Goal: Complete application form

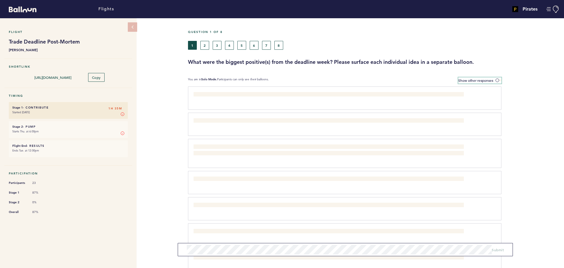
click at [495, 80] on label "Show other responses" at bounding box center [479, 80] width 43 height 6
click at [0, 0] on input "Show other responses" at bounding box center [0, 0] width 0 height 0
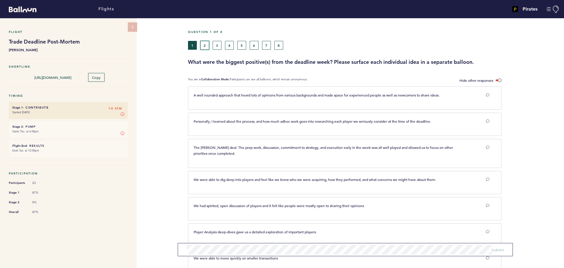
click at [202, 45] on button "2" at bounding box center [204, 45] width 9 height 9
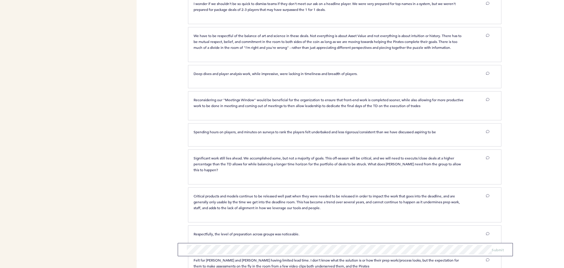
scroll to position [1902, 0]
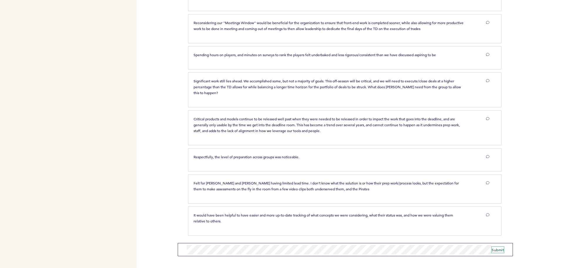
click at [498, 249] on span "Submit" at bounding box center [498, 249] width 12 height 5
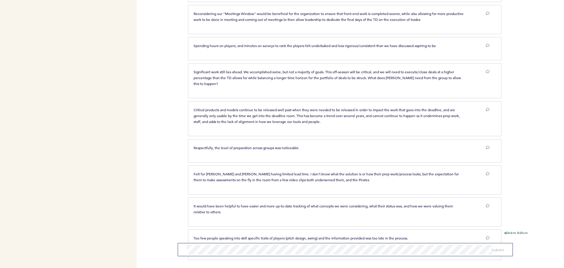
scroll to position [1936, 0]
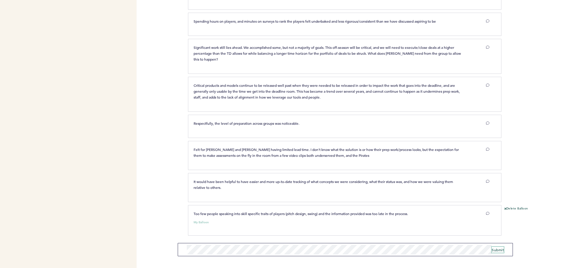
click at [502, 250] on span "Submit" at bounding box center [498, 249] width 12 height 5
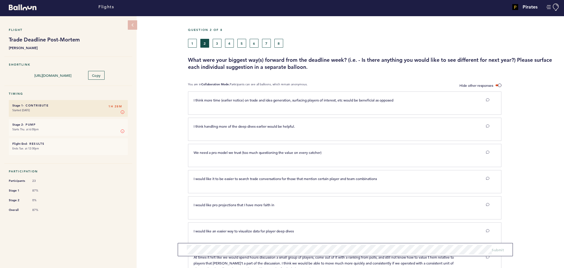
scroll to position [0, 0]
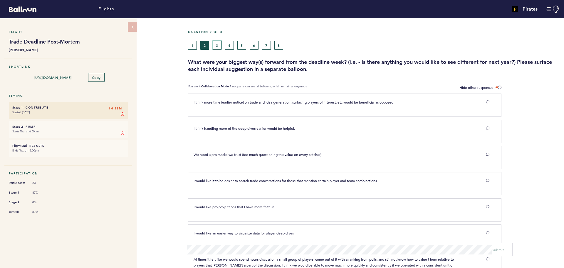
click at [217, 43] on button "3" at bounding box center [217, 45] width 9 height 9
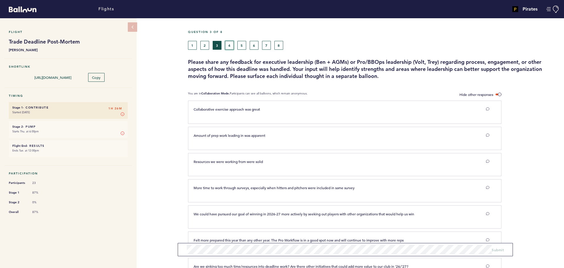
click at [231, 42] on button "4" at bounding box center [229, 45] width 9 height 9
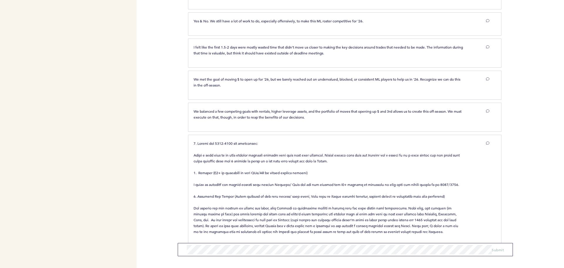
scroll to position [235, 0]
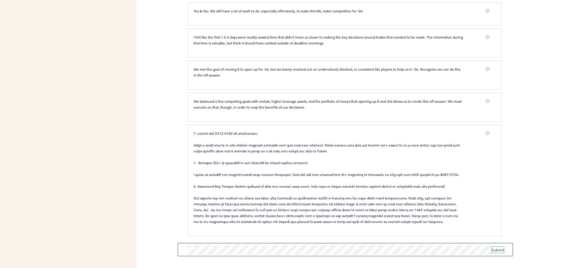
click at [498, 249] on span "Submit" at bounding box center [498, 249] width 12 height 5
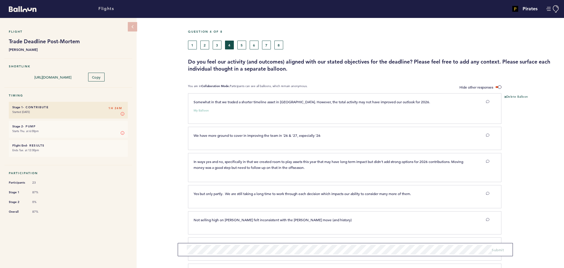
scroll to position [0, 0]
click at [242, 46] on button "5" at bounding box center [241, 45] width 9 height 9
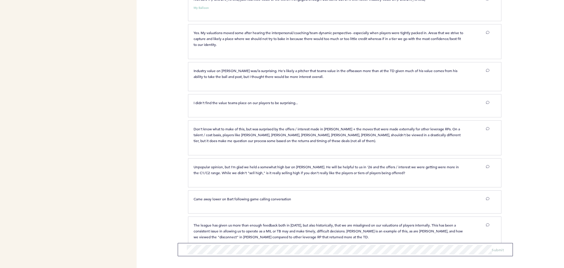
scroll to position [264, 0]
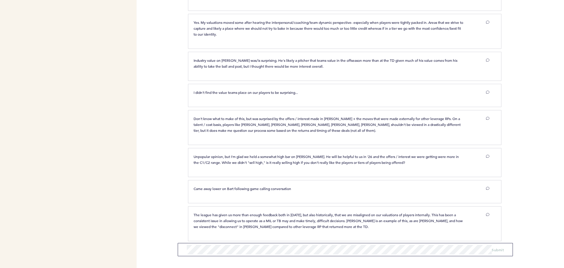
click at [165, 135] on div "Flights Pirates [PERSON_NAME][DOMAIN_NAME][EMAIL_ADDRESS][PERSON_NAME][DOMAIN_N…" at bounding box center [282, 134] width 564 height 268
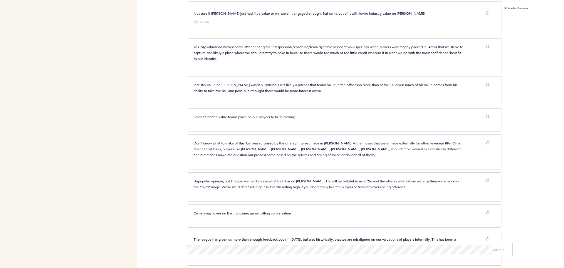
scroll to position [0, 0]
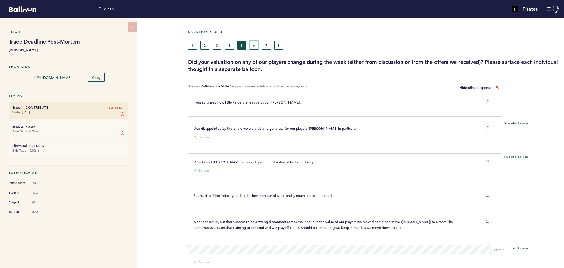
click at [254, 44] on button "6" at bounding box center [254, 45] width 9 height 9
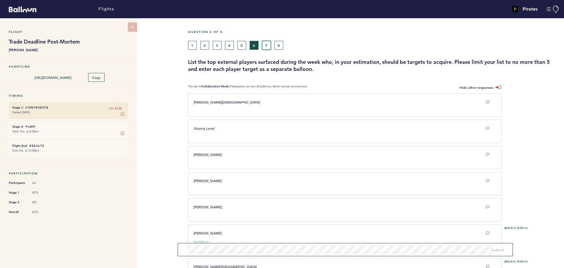
click at [266, 44] on button "7" at bounding box center [266, 45] width 9 height 9
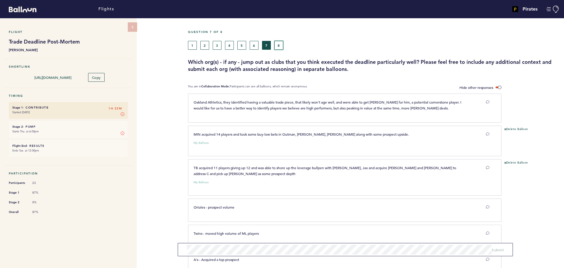
click at [277, 46] on button "8" at bounding box center [278, 45] width 9 height 9
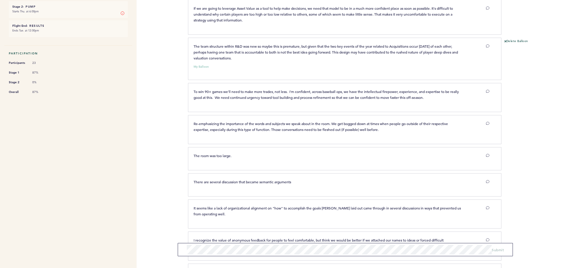
scroll to position [208, 0]
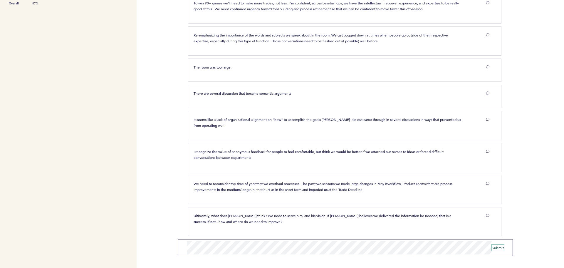
click at [498, 247] on span "Submit" at bounding box center [498, 247] width 12 height 5
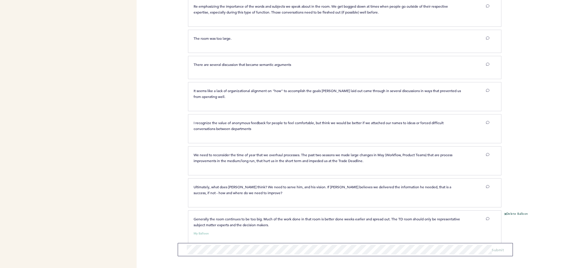
scroll to position [248, 0]
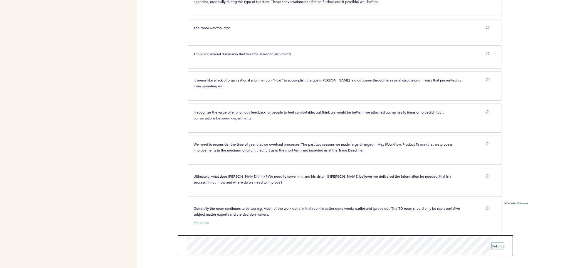
click at [499, 245] on span "Submit" at bounding box center [498, 245] width 12 height 5
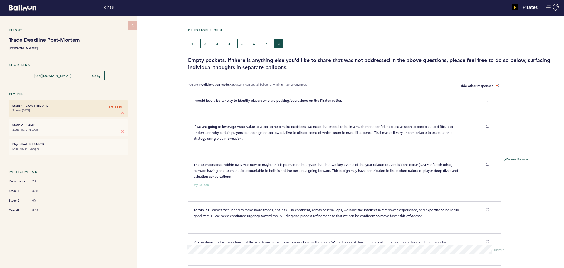
scroll to position [0, 0]
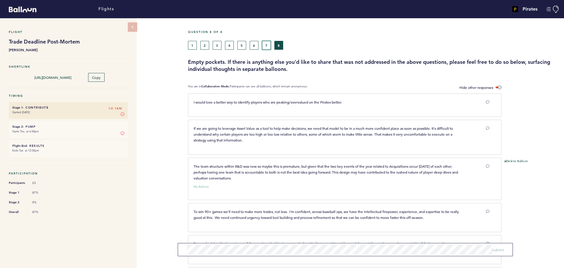
click at [266, 43] on button "7" at bounding box center [266, 45] width 9 height 9
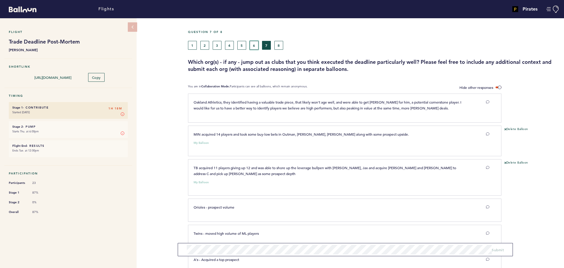
click at [255, 45] on button "6" at bounding box center [254, 45] width 9 height 9
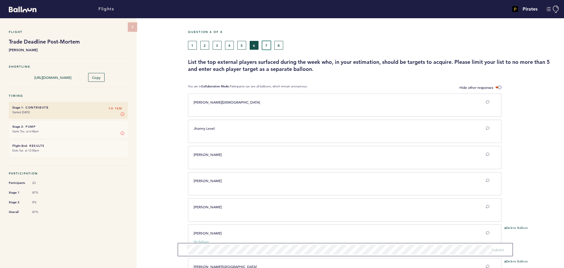
click at [267, 46] on button "7" at bounding box center [266, 45] width 9 height 9
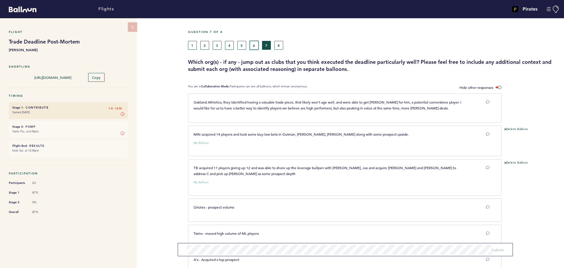
click at [253, 42] on button "6" at bounding box center [254, 45] width 9 height 9
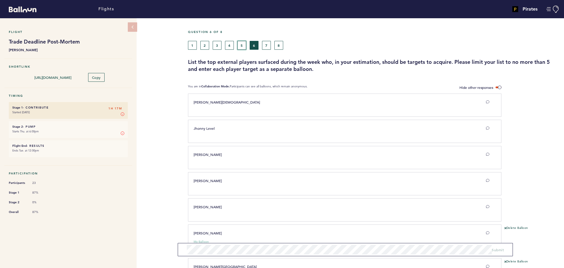
click at [244, 46] on button "5" at bounding box center [241, 45] width 9 height 9
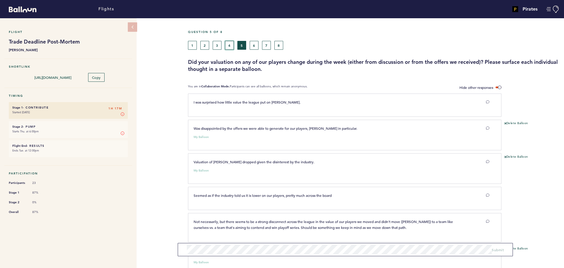
click at [228, 46] on button "4" at bounding box center [229, 45] width 9 height 9
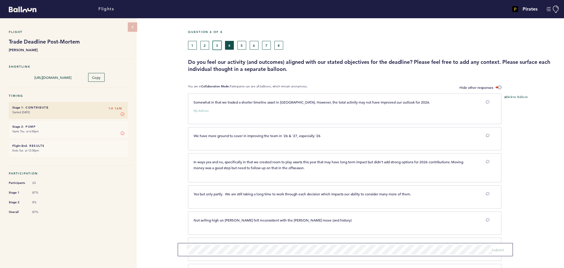
click at [218, 46] on button "3" at bounding box center [217, 45] width 9 height 9
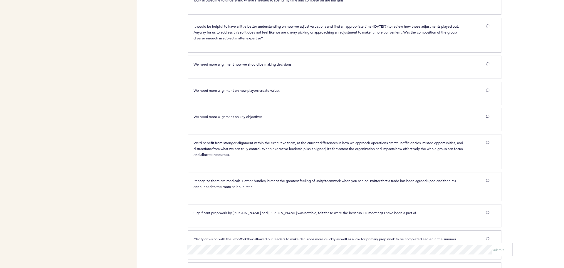
scroll to position [420, 0]
